Goal: Information Seeking & Learning: Learn about a topic

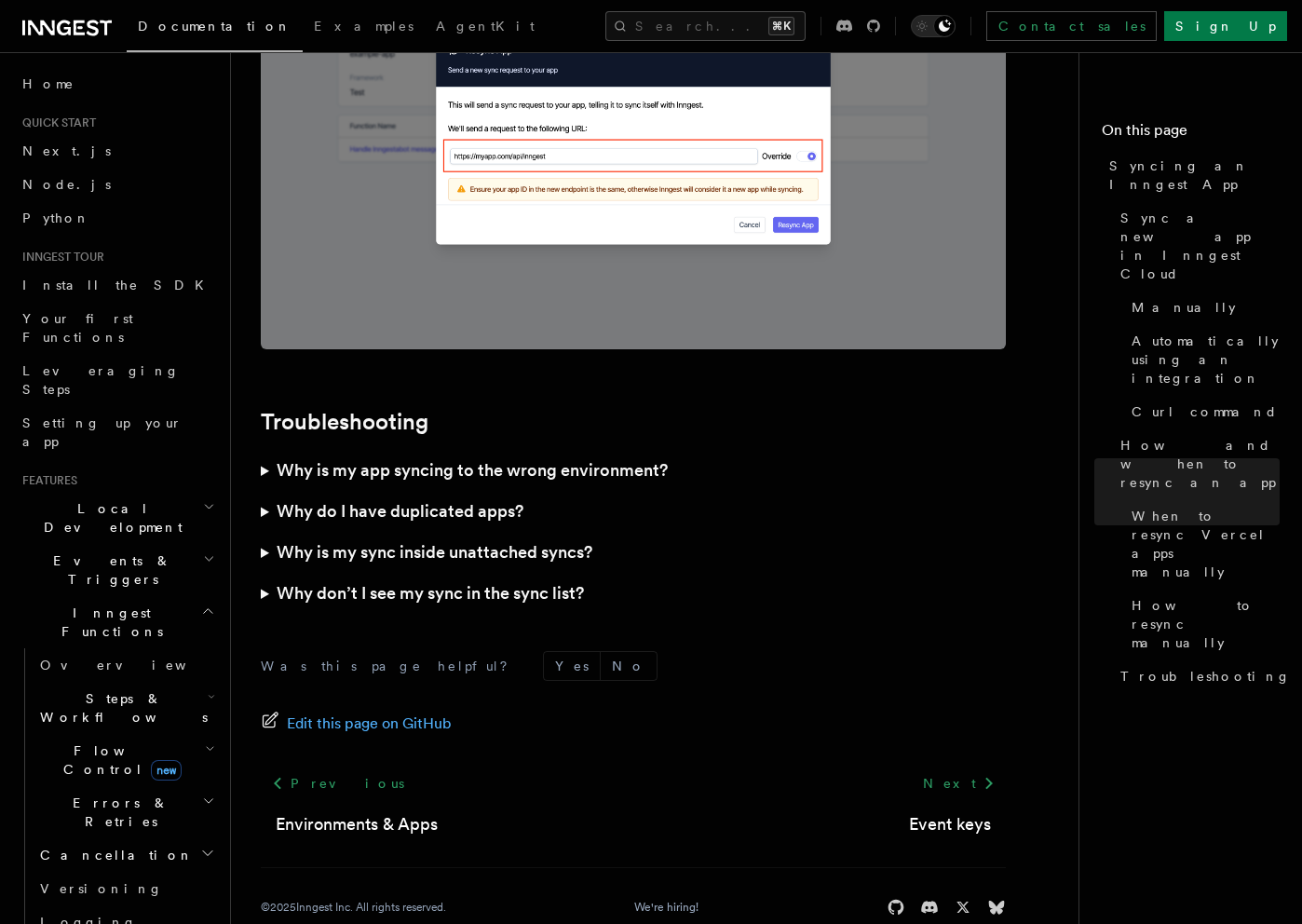
scroll to position [5156, 0]
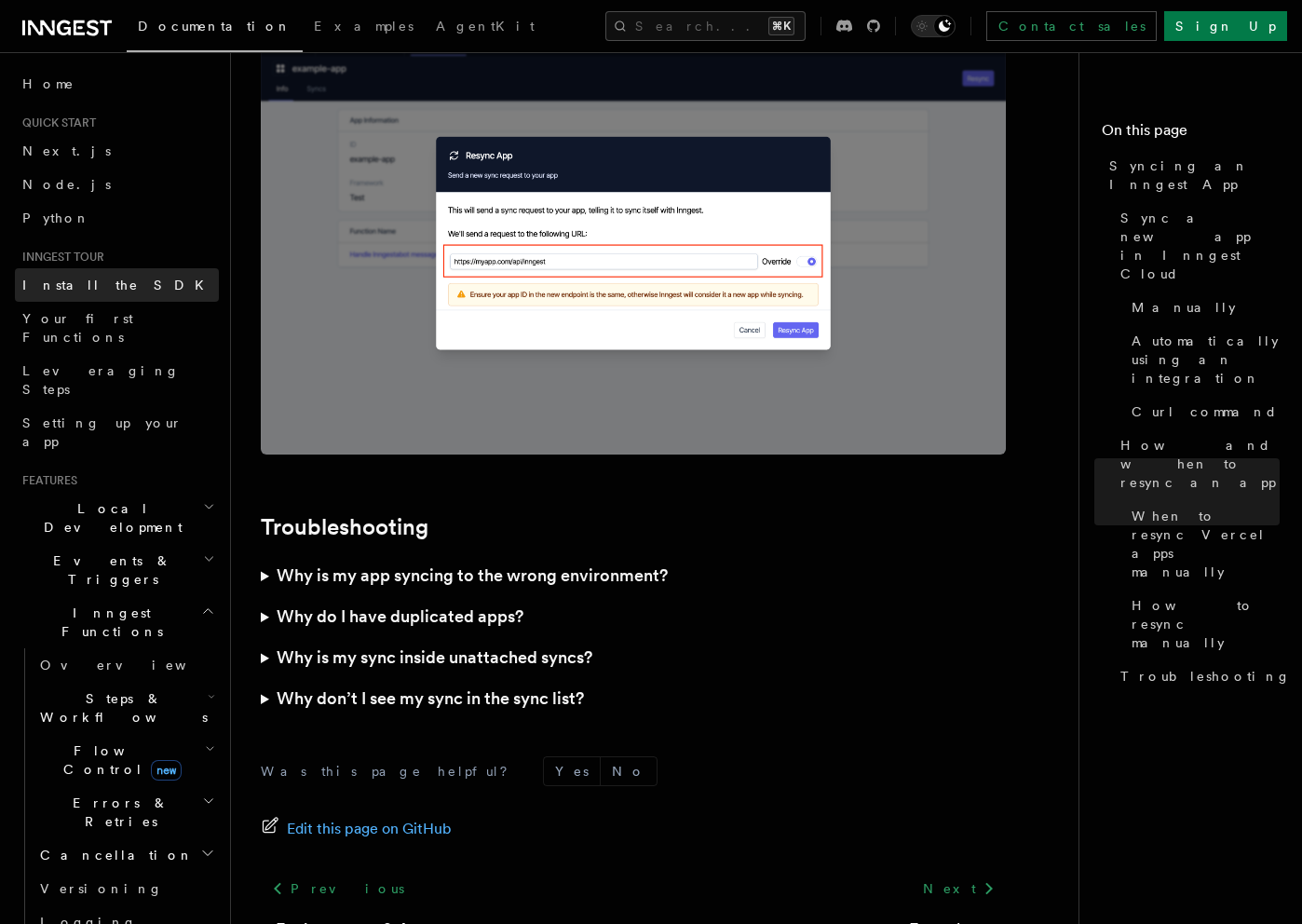
click at [82, 286] on span "Install the SDK" at bounding box center [119, 284] width 193 height 15
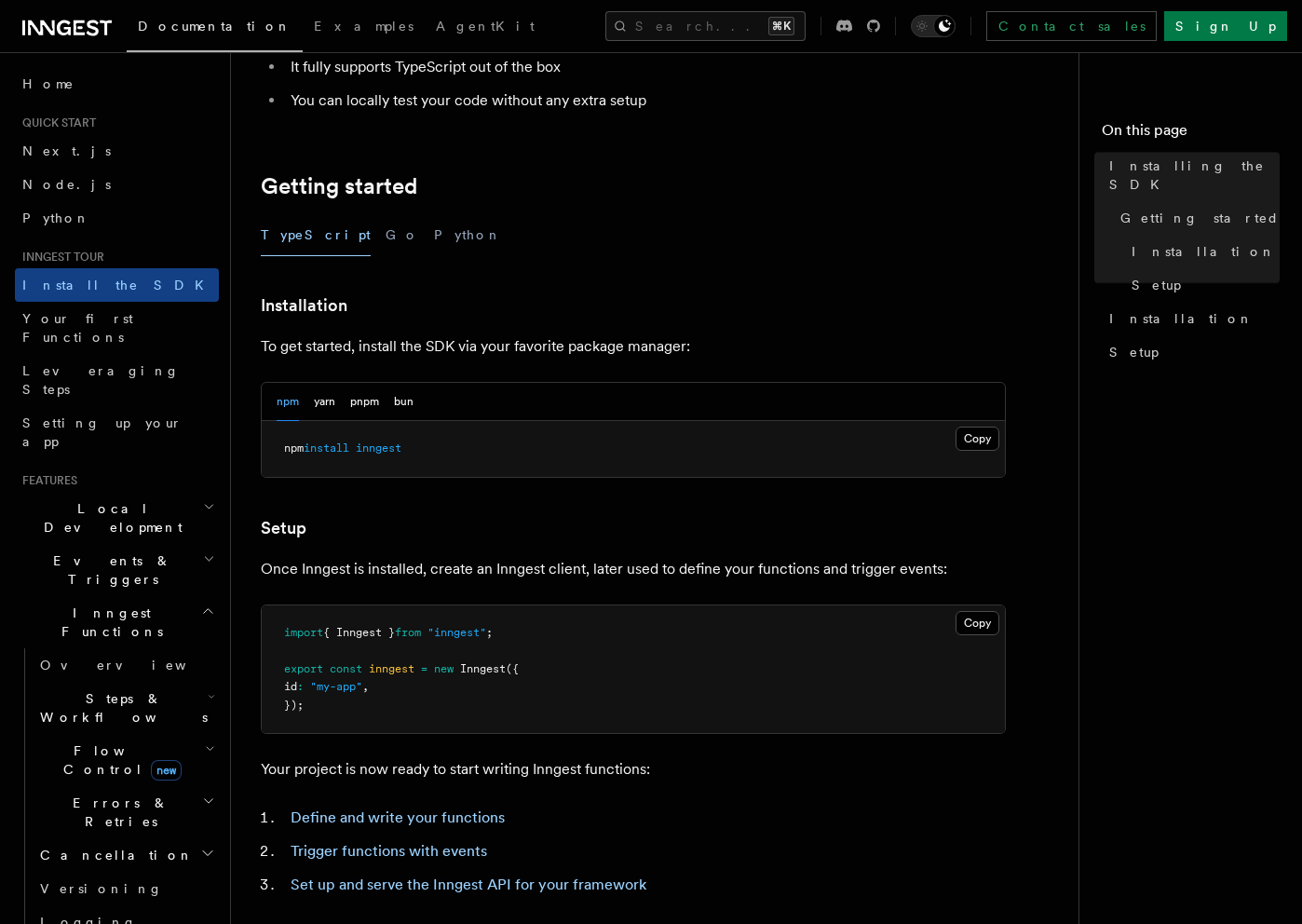
scroll to position [391, 0]
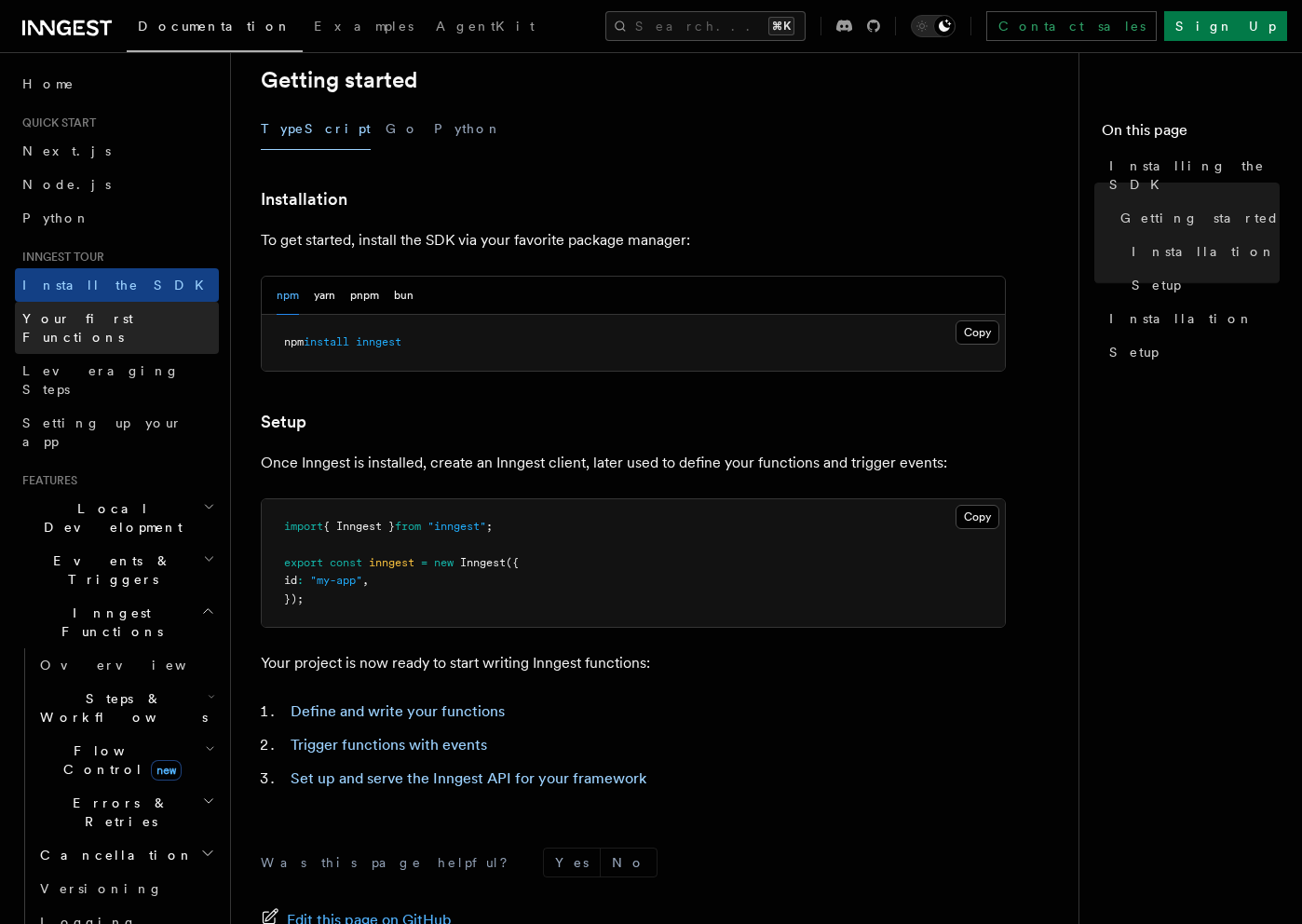
click at [133, 324] on span "Your first Functions" at bounding box center [78, 327] width 111 height 33
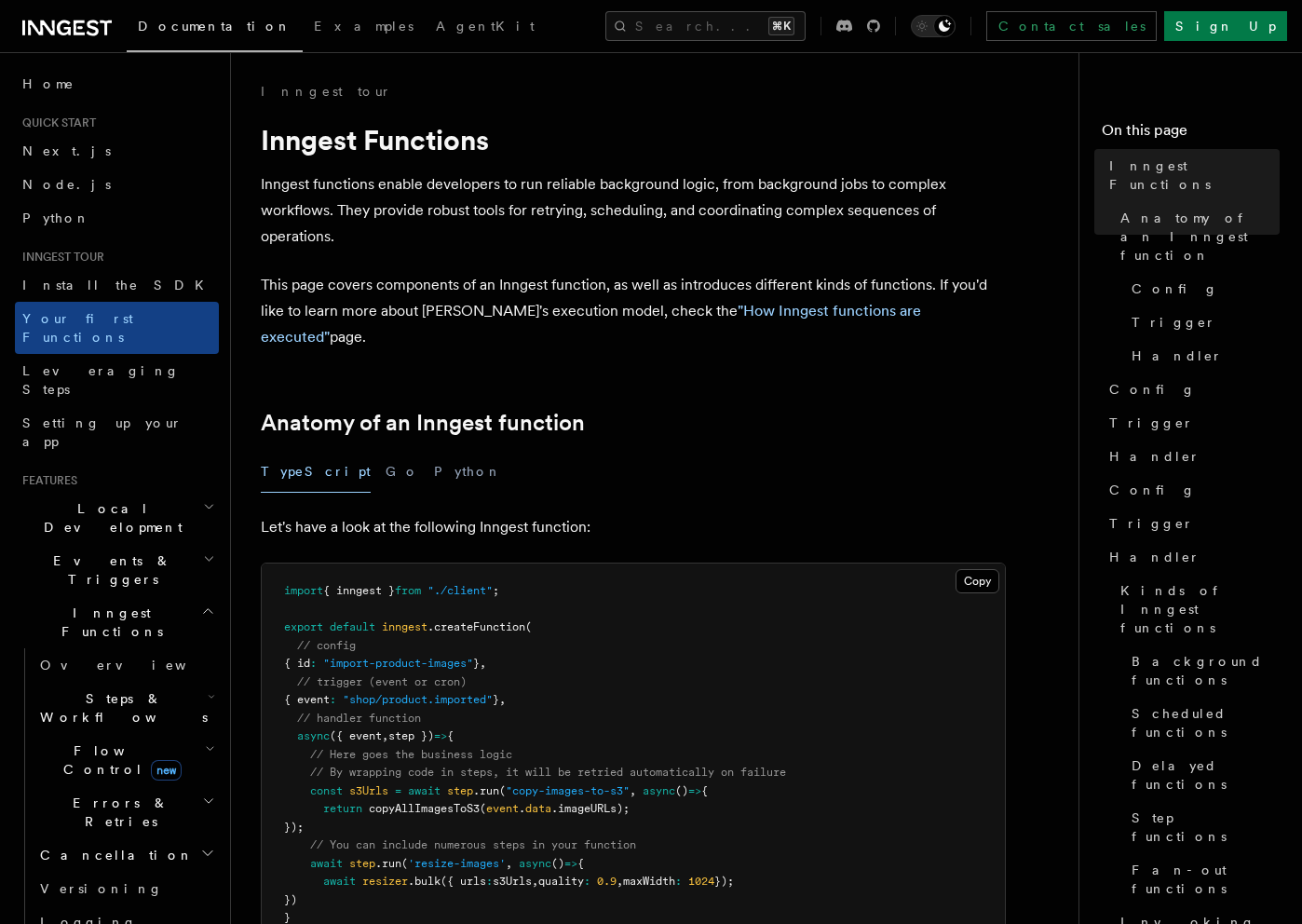
scroll to position [250, 0]
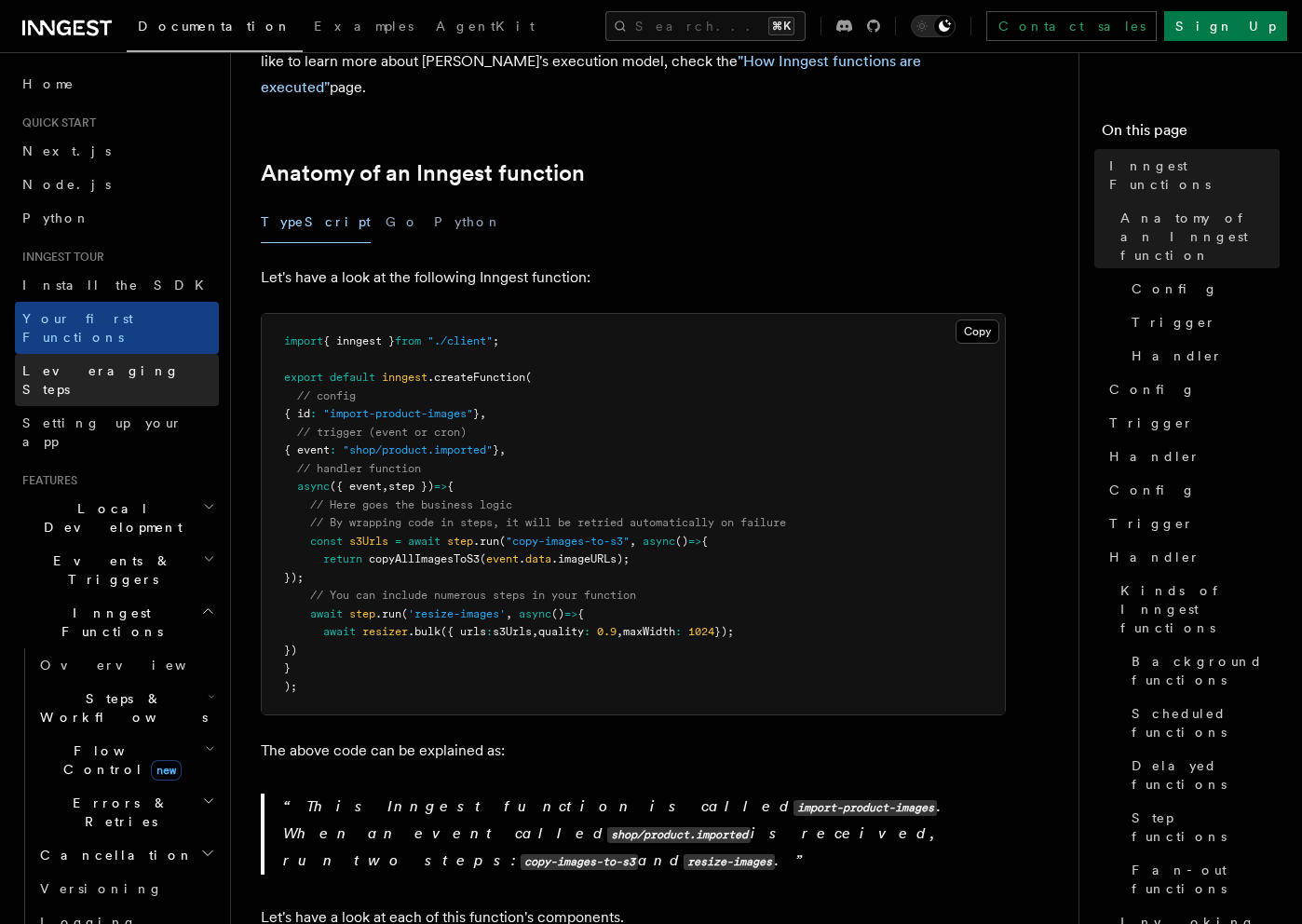
click at [108, 363] on span "Leveraging Steps" at bounding box center [101, 379] width 157 height 33
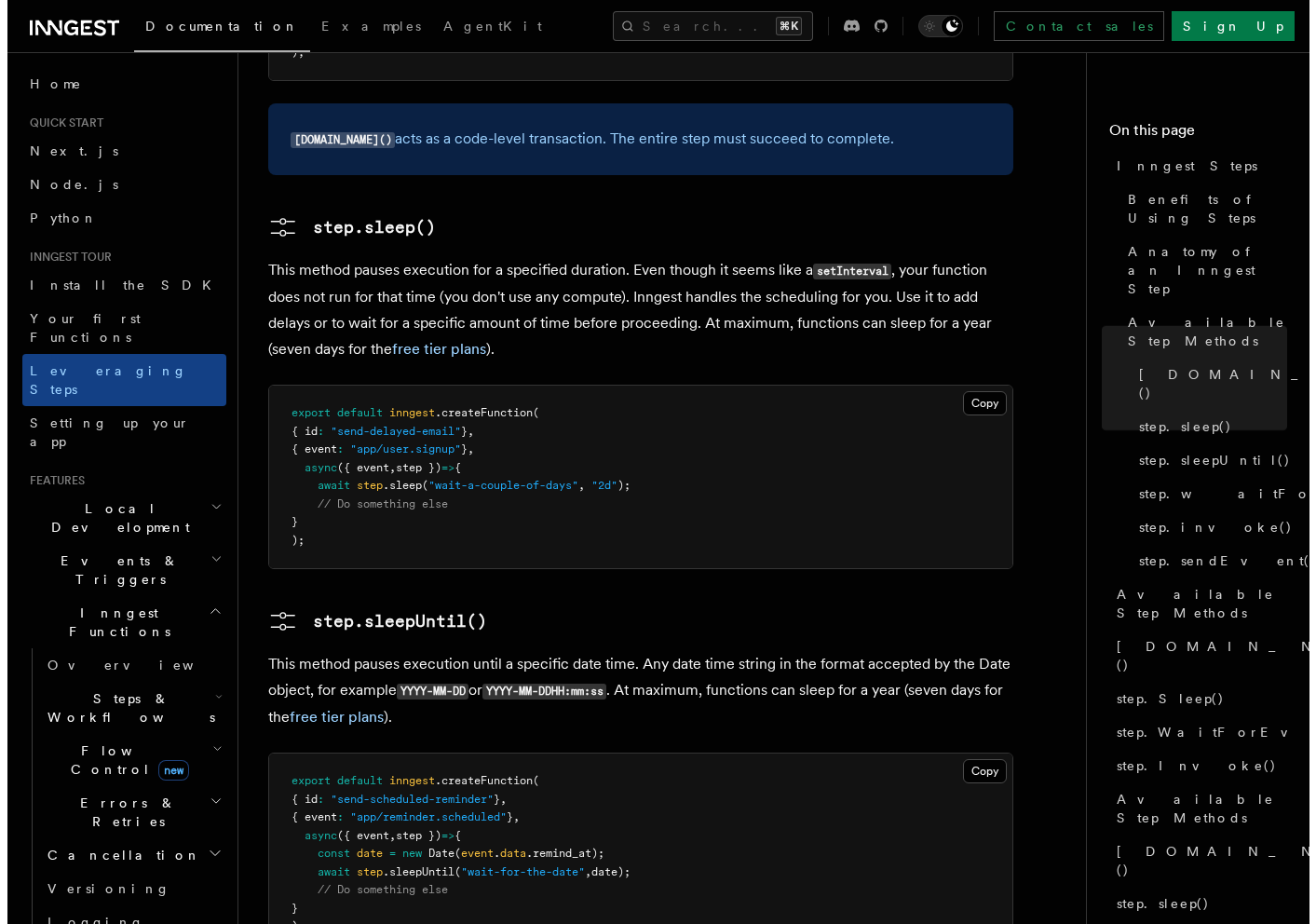
scroll to position [2803, 0]
